Goal: Task Accomplishment & Management: Complete application form

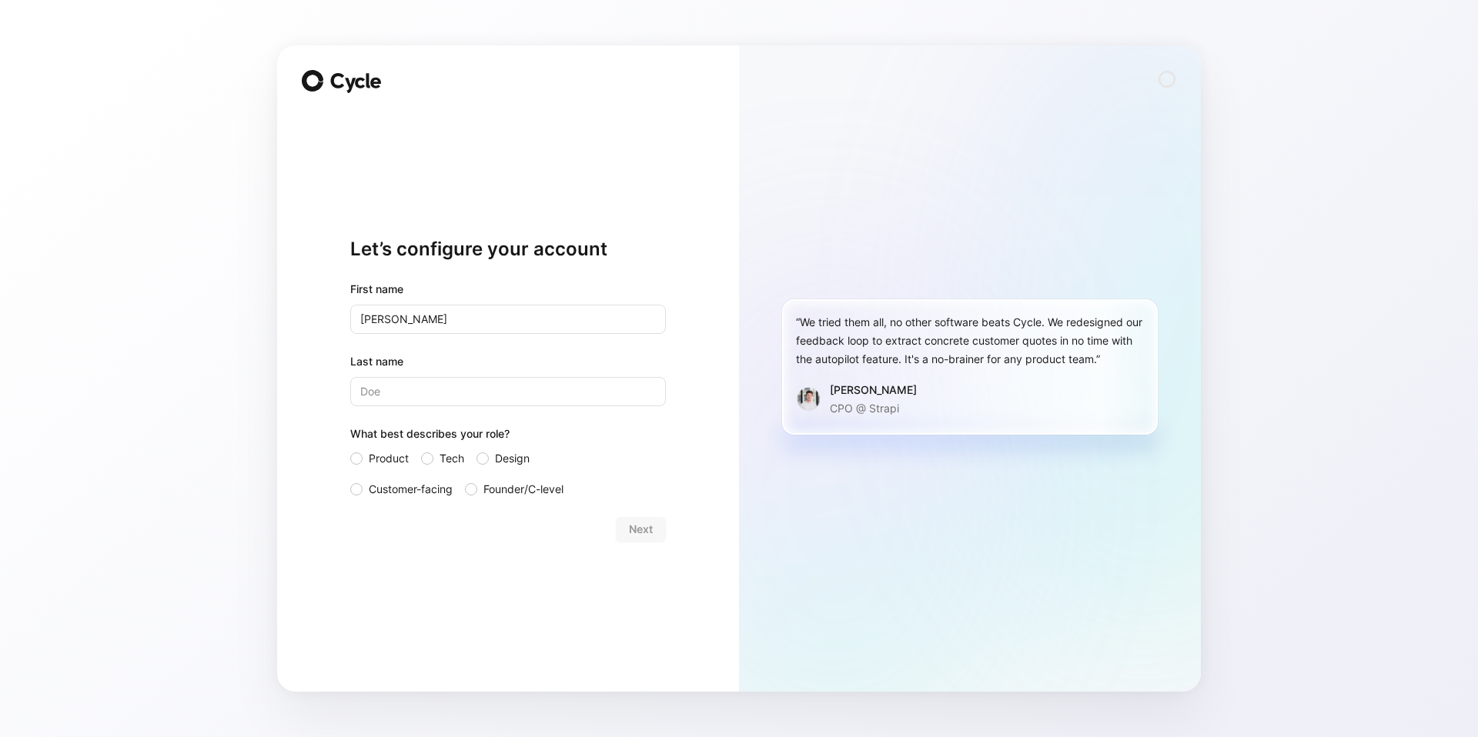
type input "[PERSON_NAME]"
click at [392, 464] on span "Product" at bounding box center [389, 458] width 40 height 18
click at [350, 449] on input "Product" at bounding box center [350, 449] width 0 height 0
click at [640, 520] on span "Next" at bounding box center [641, 529] width 24 height 18
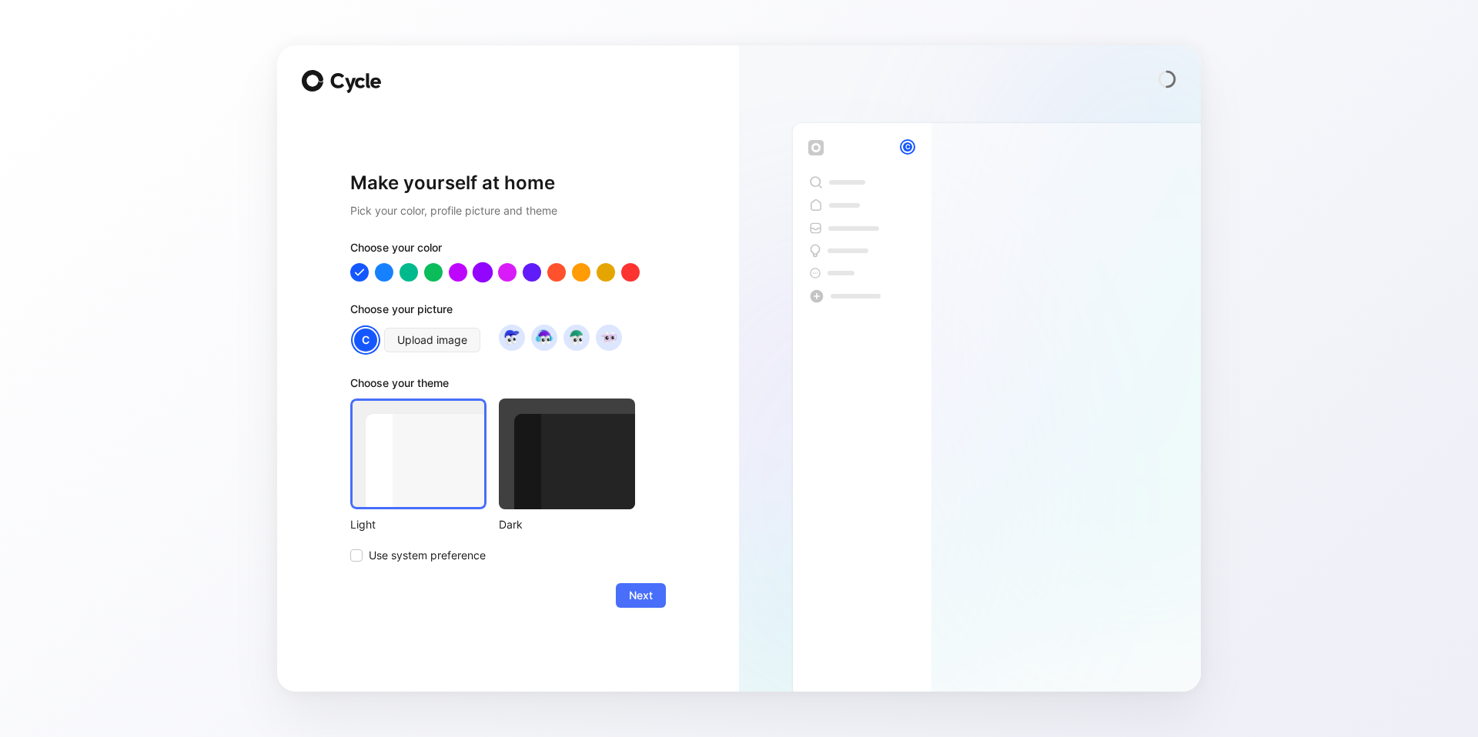
click at [483, 276] on div at bounding box center [483, 272] width 20 height 20
click at [398, 615] on div "Make yourself at home Pick your color, profile picture and theme Choose your co…" at bounding box center [508, 390] width 316 height 556
click at [645, 594] on span "Next" at bounding box center [641, 595] width 24 height 18
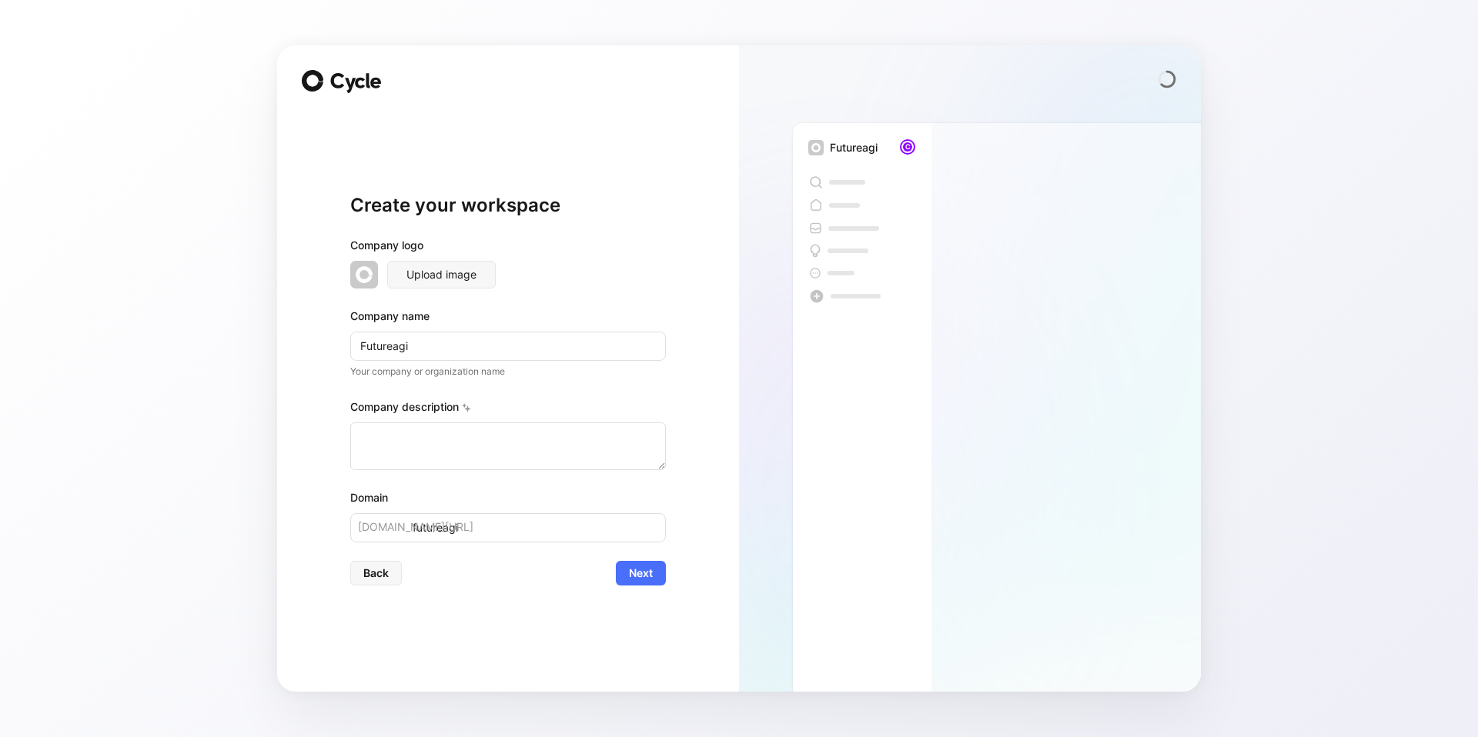
click at [393, 340] on input "Futureagi" at bounding box center [508, 346] width 316 height 29
type input "FutureA"
type input "futurea"
type input "FutureAG"
type input "futureag"
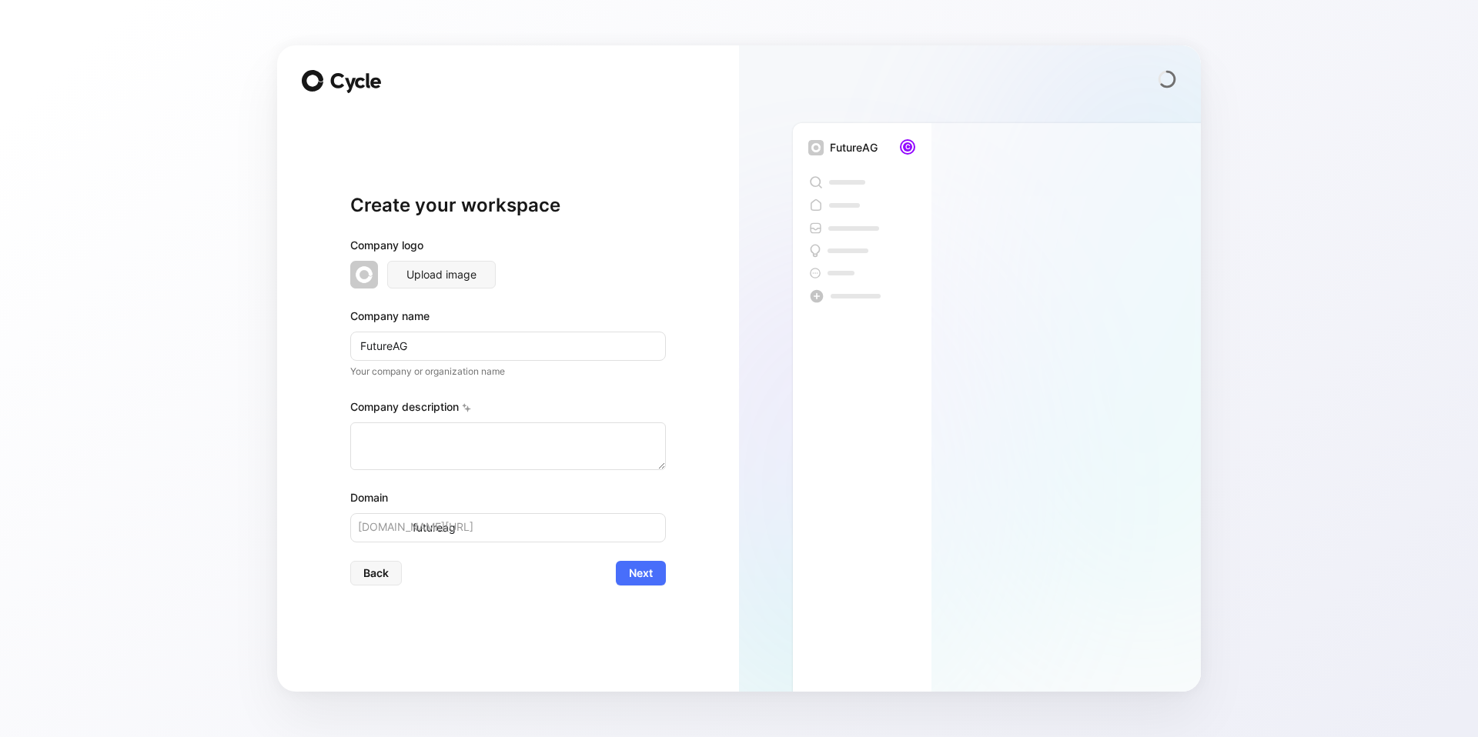
type input "FutureAGI"
type input "futureagi"
type input "FutureAGI"
click at [430, 450] on textarea at bounding box center [508, 447] width 316 height 48
click at [625, 568] on button "Next" at bounding box center [641, 573] width 50 height 25
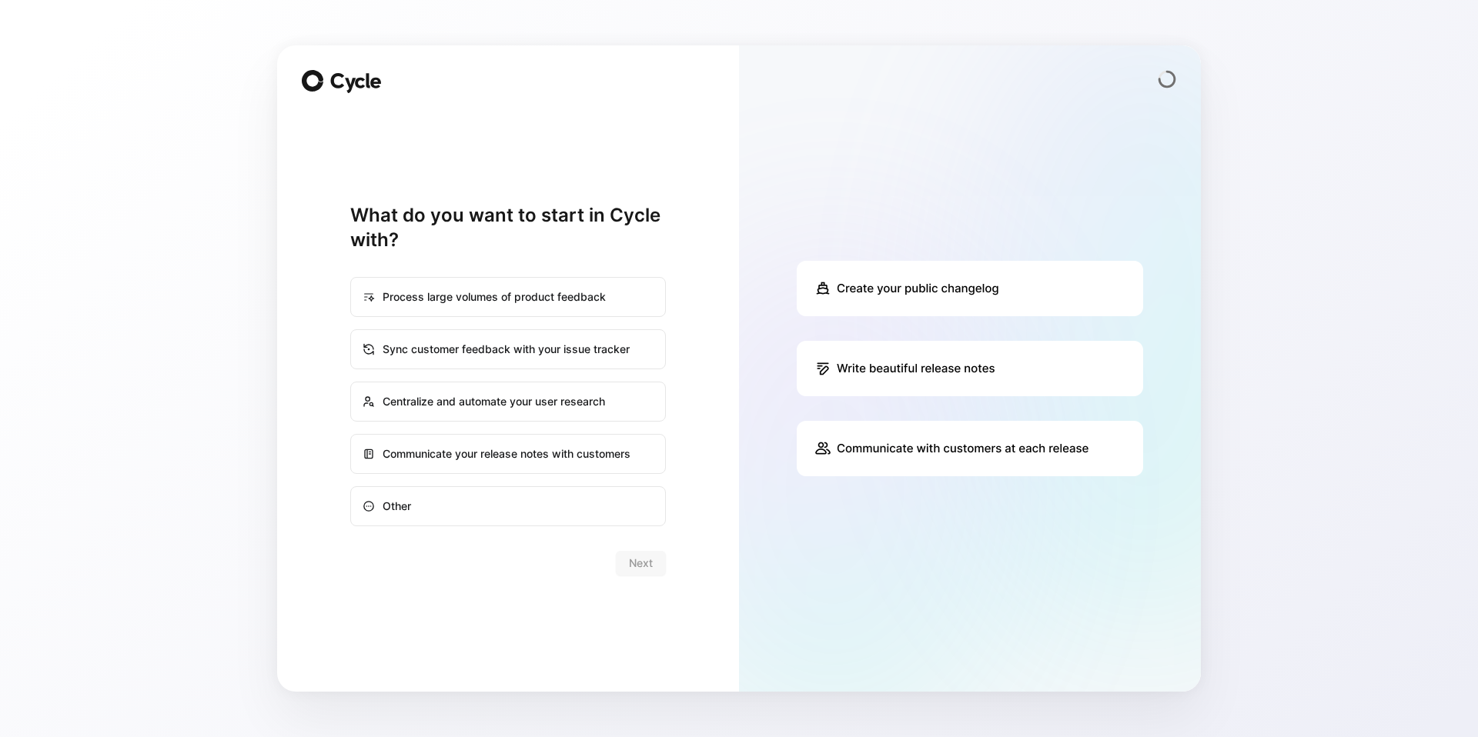
click at [578, 458] on div "Communicate your release notes with customers" at bounding box center [508, 454] width 312 height 37
click at [352, 436] on input "Communicate your release notes with customers" at bounding box center [351, 435] width 1 height 1
radio input "true"
click at [620, 553] on button "Next" at bounding box center [641, 563] width 50 height 25
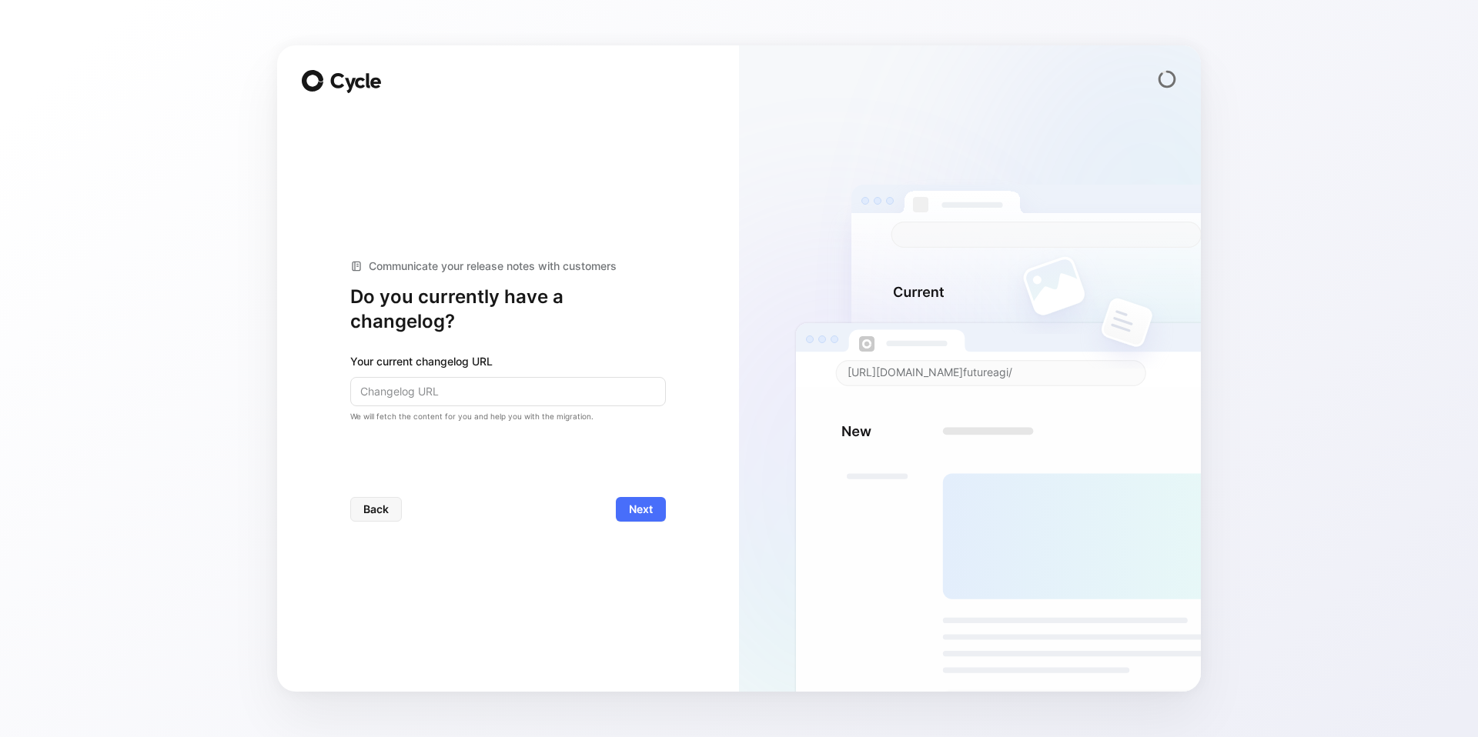
click at [563, 396] on input at bounding box center [508, 391] width 316 height 29
paste input "[URL][DOMAIN_NAME]"
type input "[URL][DOMAIN_NAME]"
click at [660, 511] on button "Next" at bounding box center [641, 509] width 50 height 25
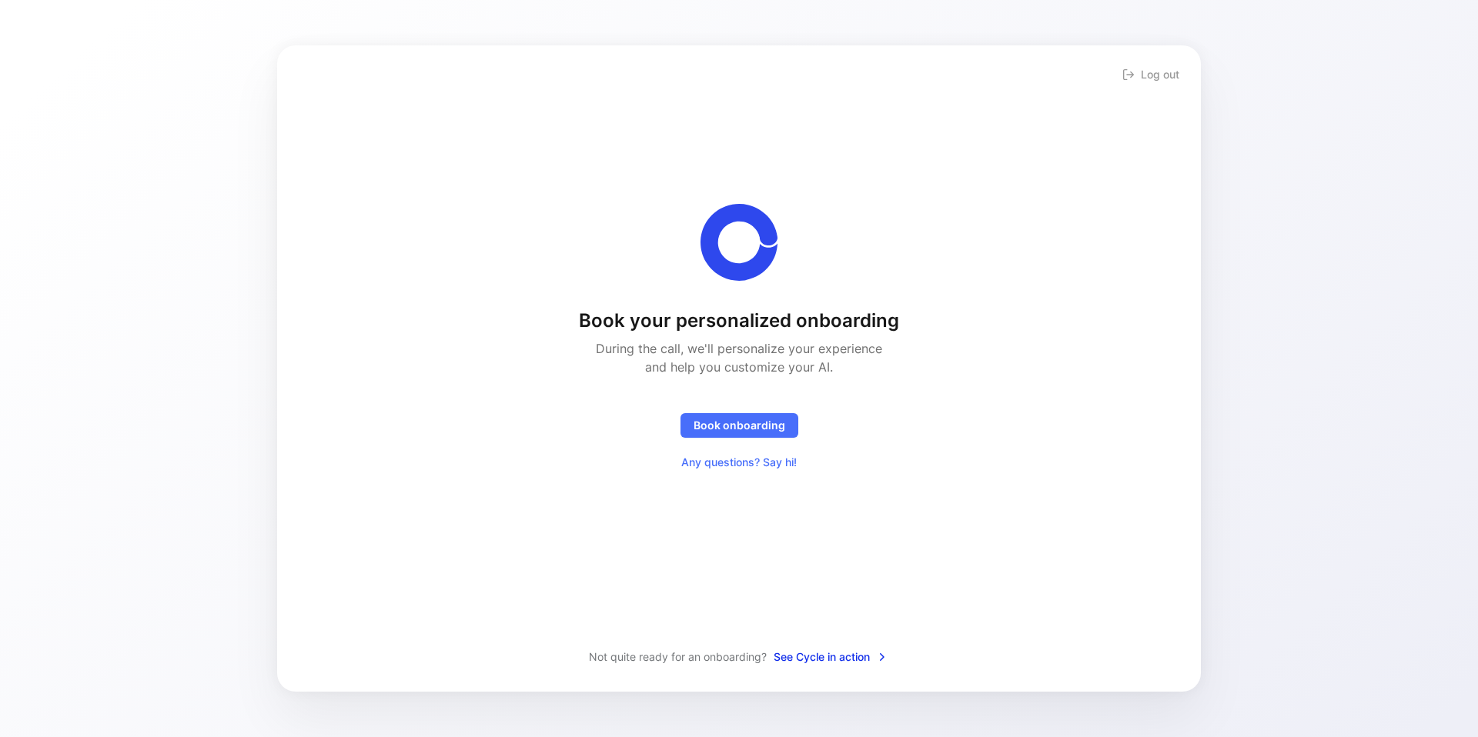
click at [803, 653] on span "See Cycle in action" at bounding box center [831, 657] width 115 height 18
click at [798, 659] on span "See Cycle in action" at bounding box center [831, 657] width 115 height 18
